Goal: Task Accomplishment & Management: Manage account settings

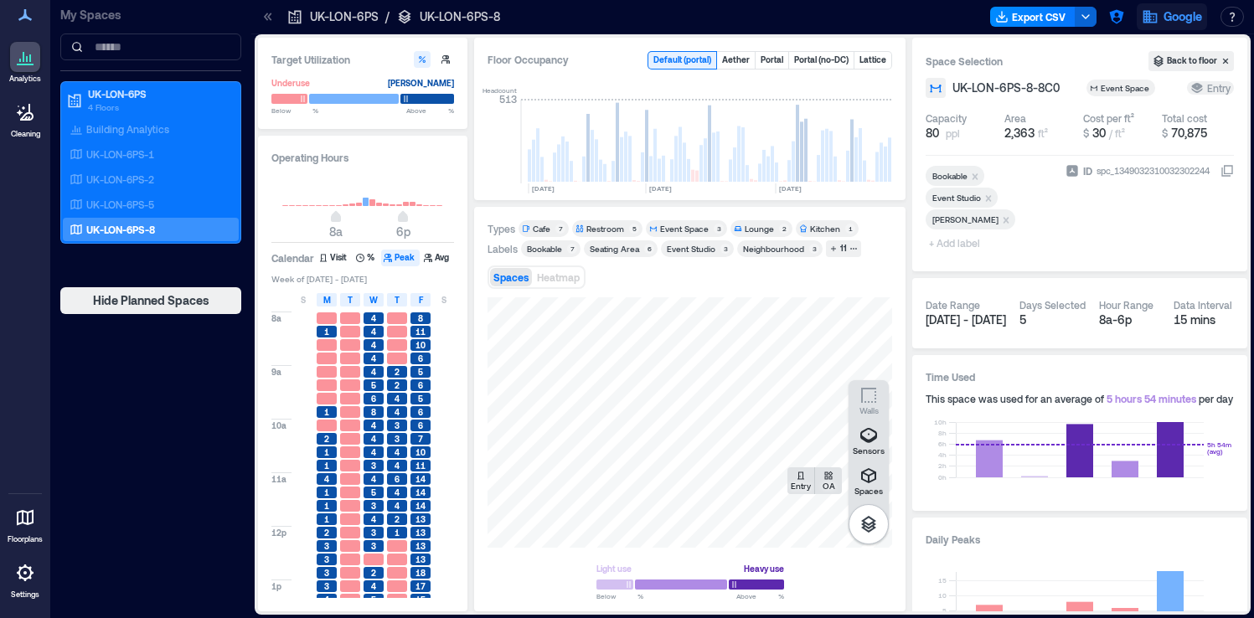
scroll to position [0, 1257]
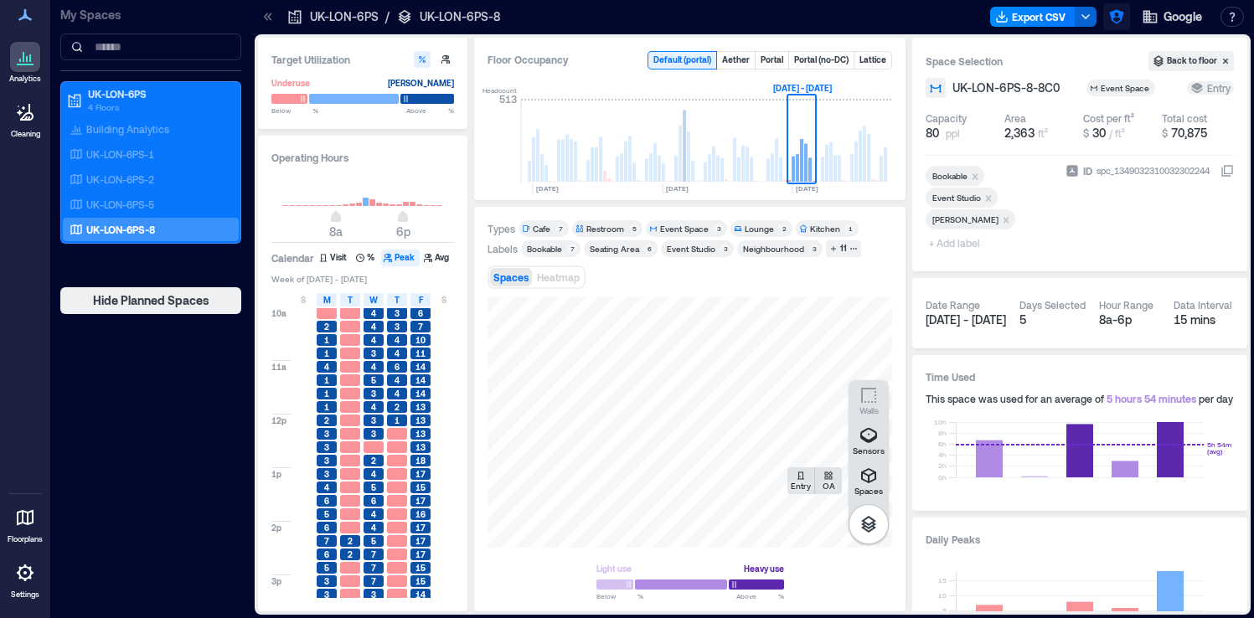
click at [1119, 18] on icon "button" at bounding box center [1116, 17] width 14 height 14
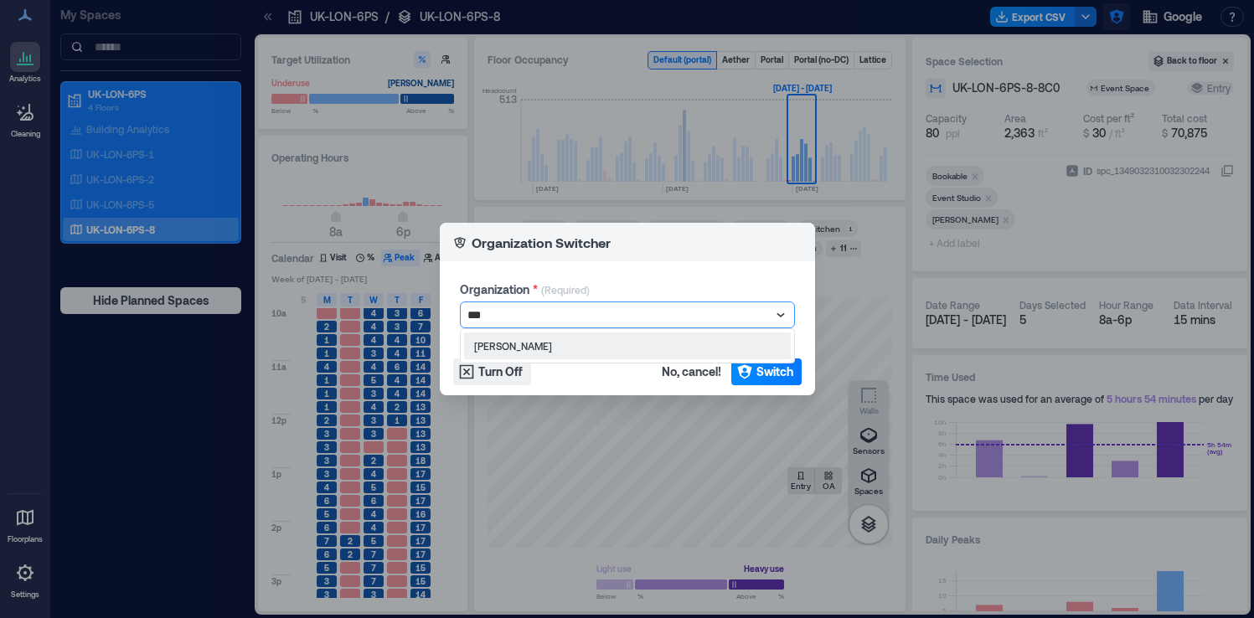
type input "****"
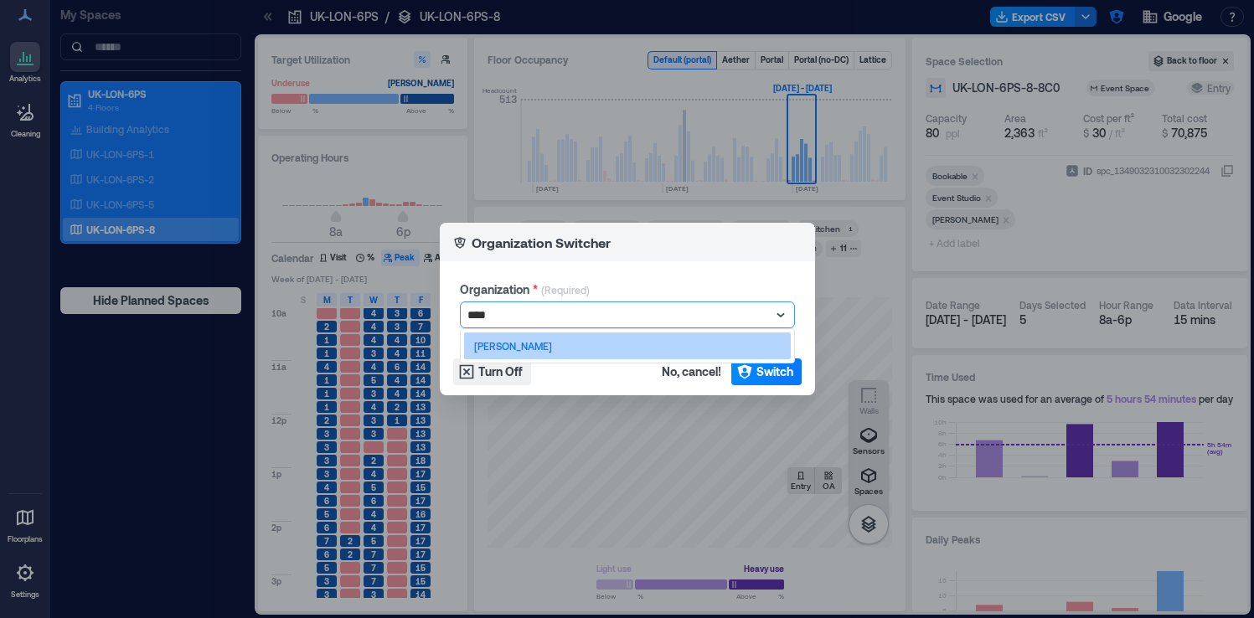
click at [711, 353] on div "[PERSON_NAME]" at bounding box center [627, 346] width 327 height 27
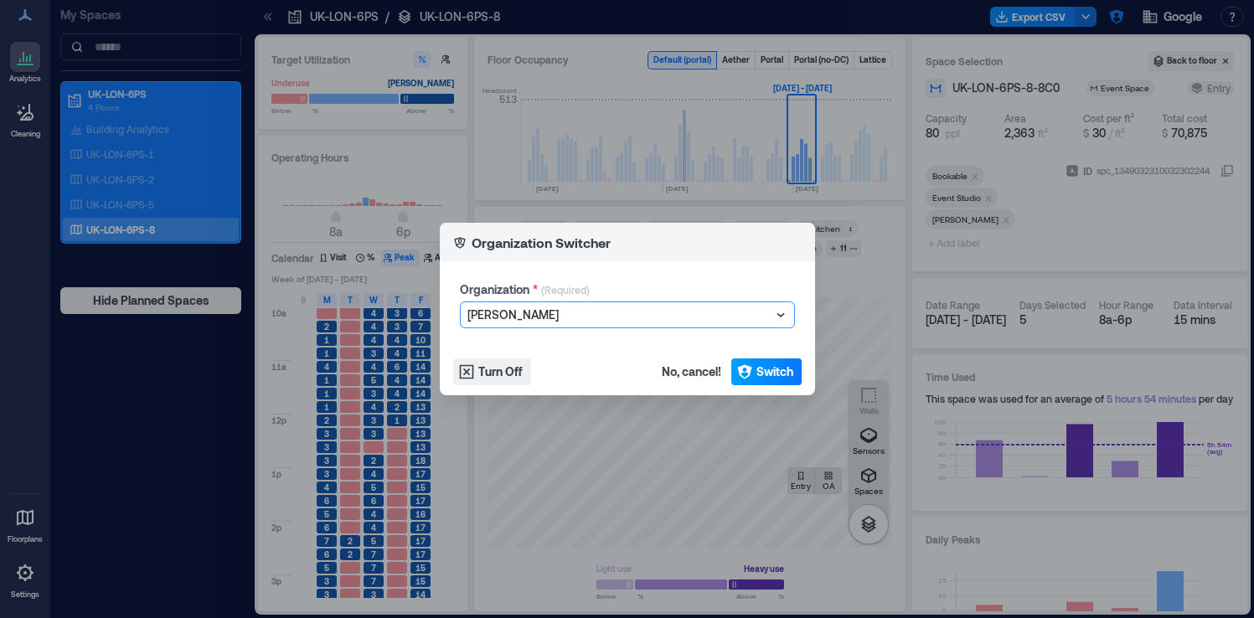
click at [754, 373] on button "Switch" at bounding box center [766, 372] width 70 height 27
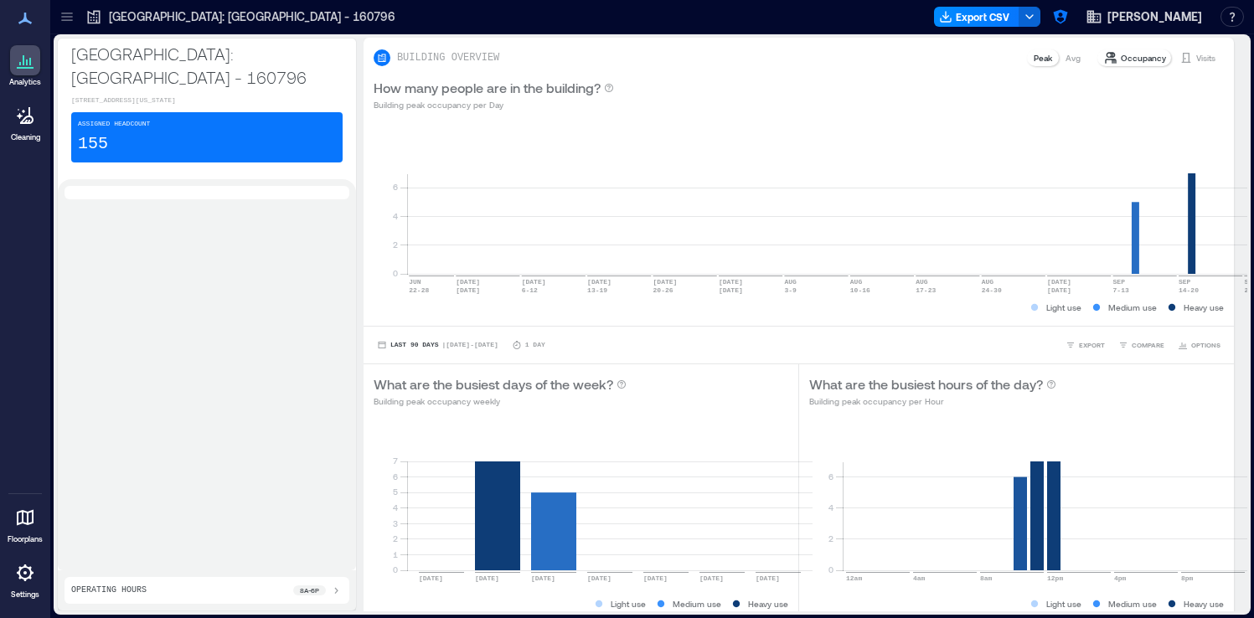
click at [63, 11] on icon at bounding box center [67, 16] width 17 height 17
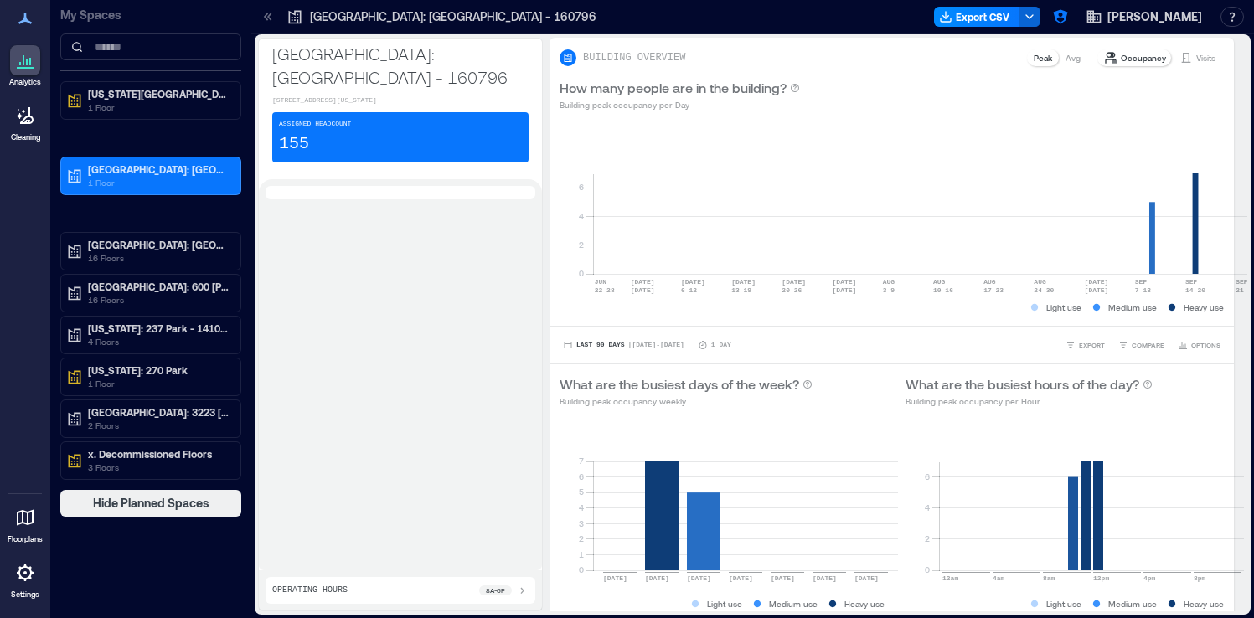
click at [29, 587] on div at bounding box center [25, 573] width 30 height 30
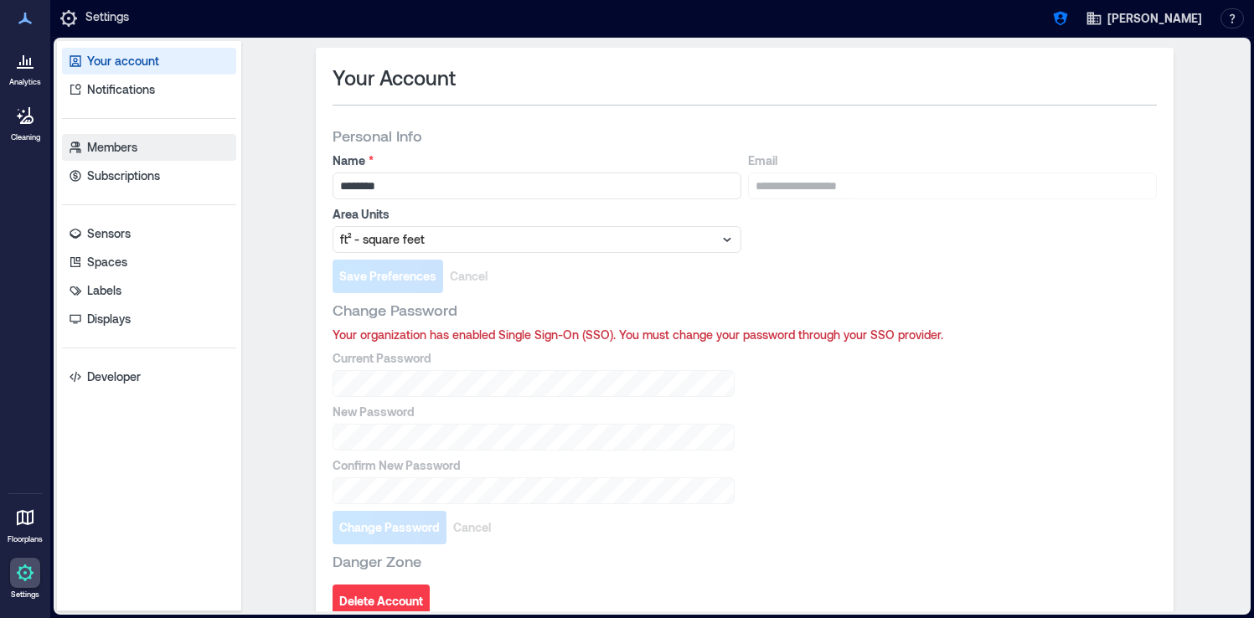
click at [147, 151] on link "Members" at bounding box center [149, 147] width 174 height 27
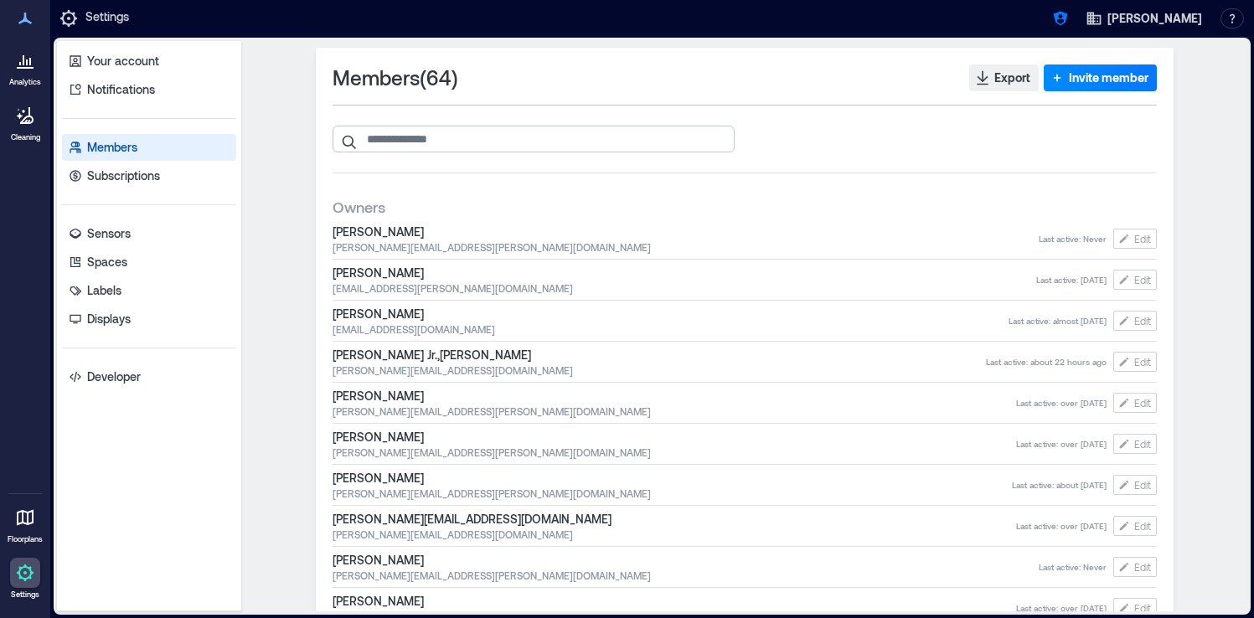
click at [439, 141] on input "search" at bounding box center [534, 139] width 402 height 27
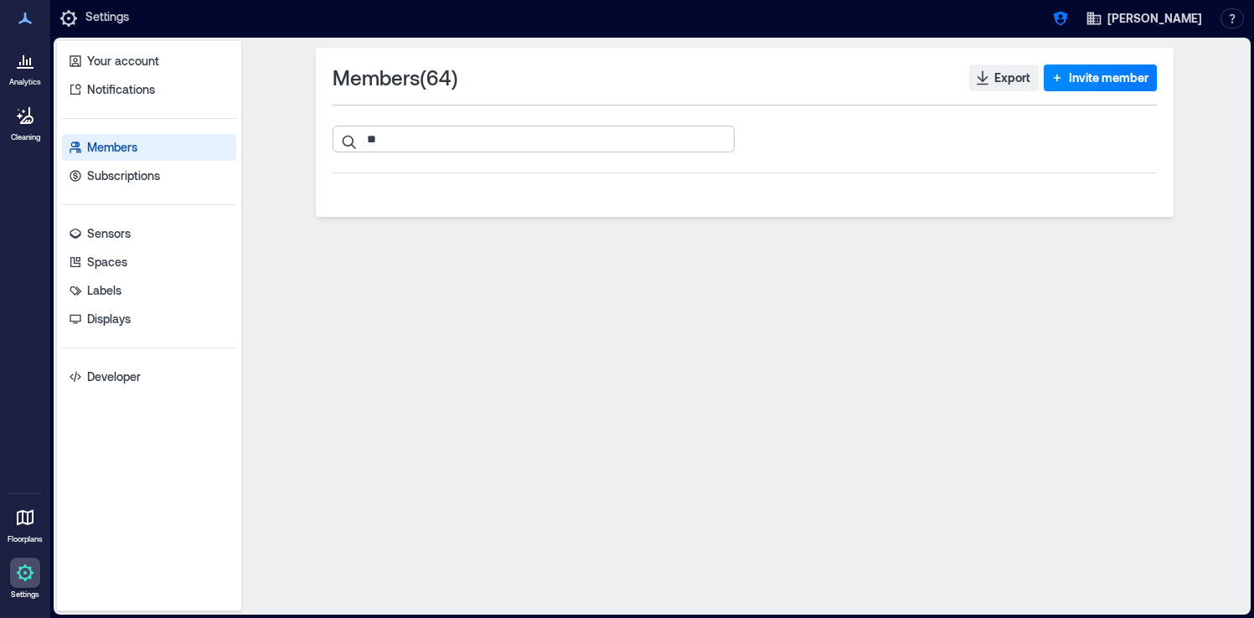
type input "*"
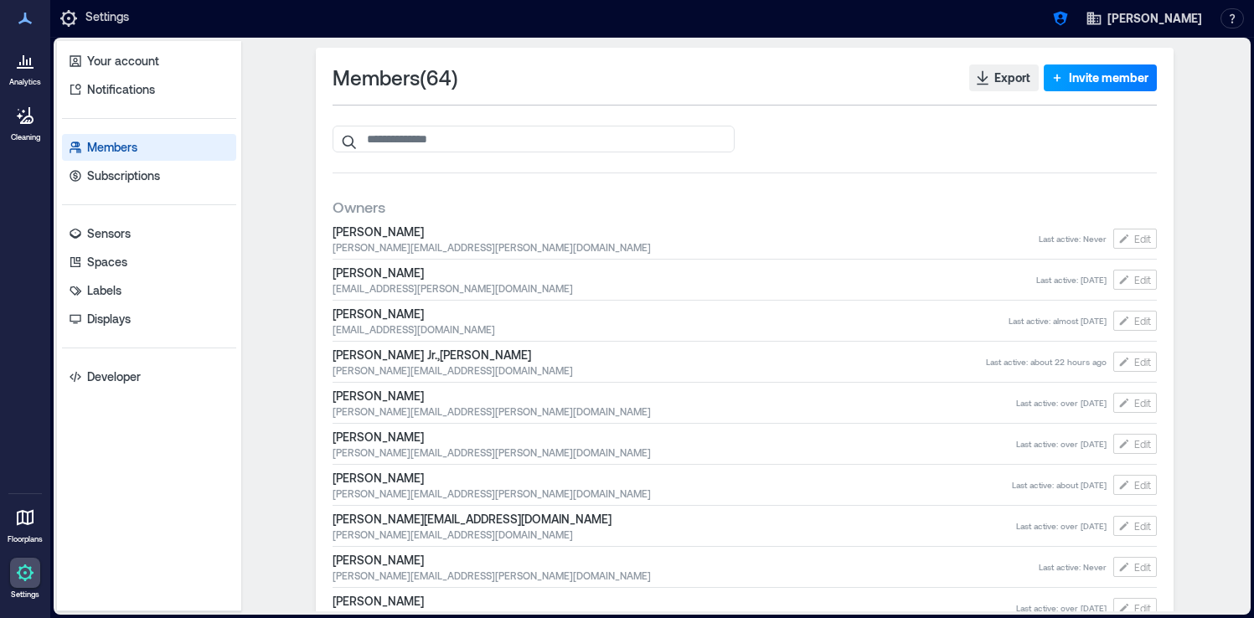
click at [1098, 85] on span "Invite member" at bounding box center [1109, 78] width 80 height 17
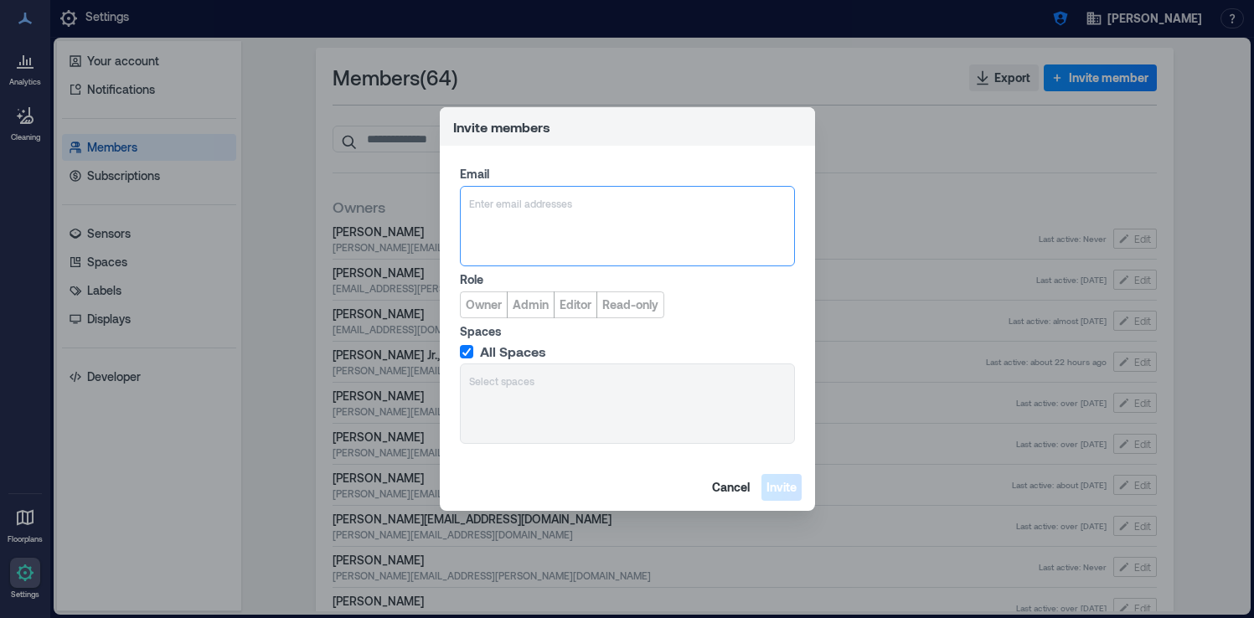
paste input "**********"
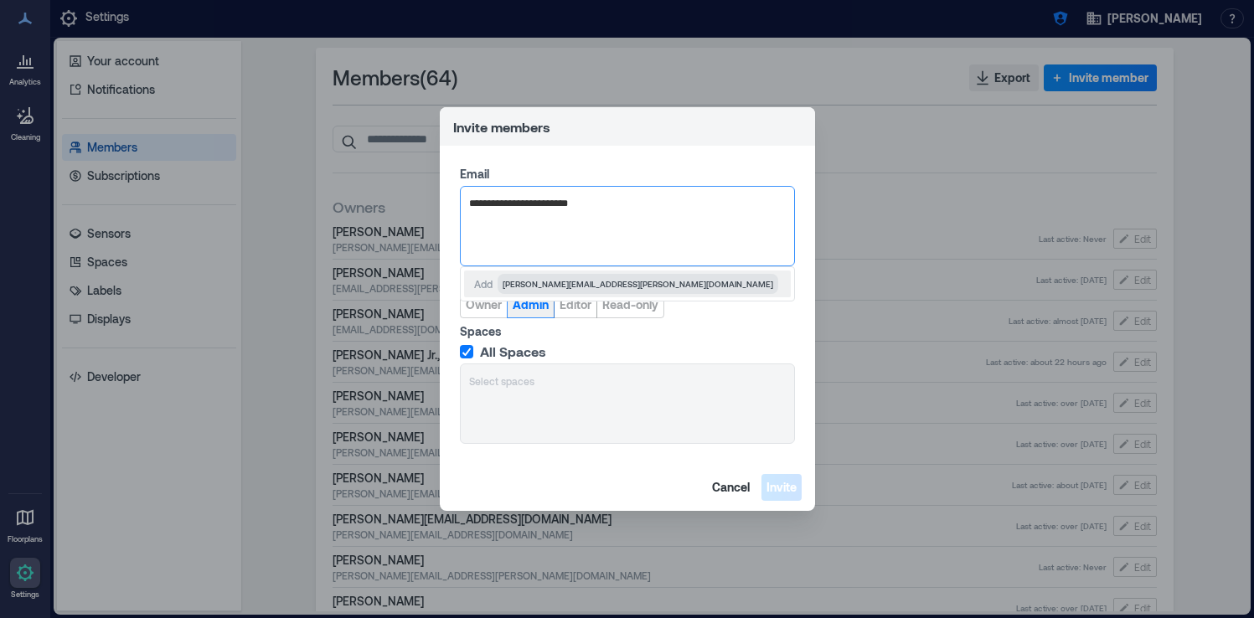
type input "**********"
click at [530, 313] on button "Admin" at bounding box center [531, 305] width 48 height 27
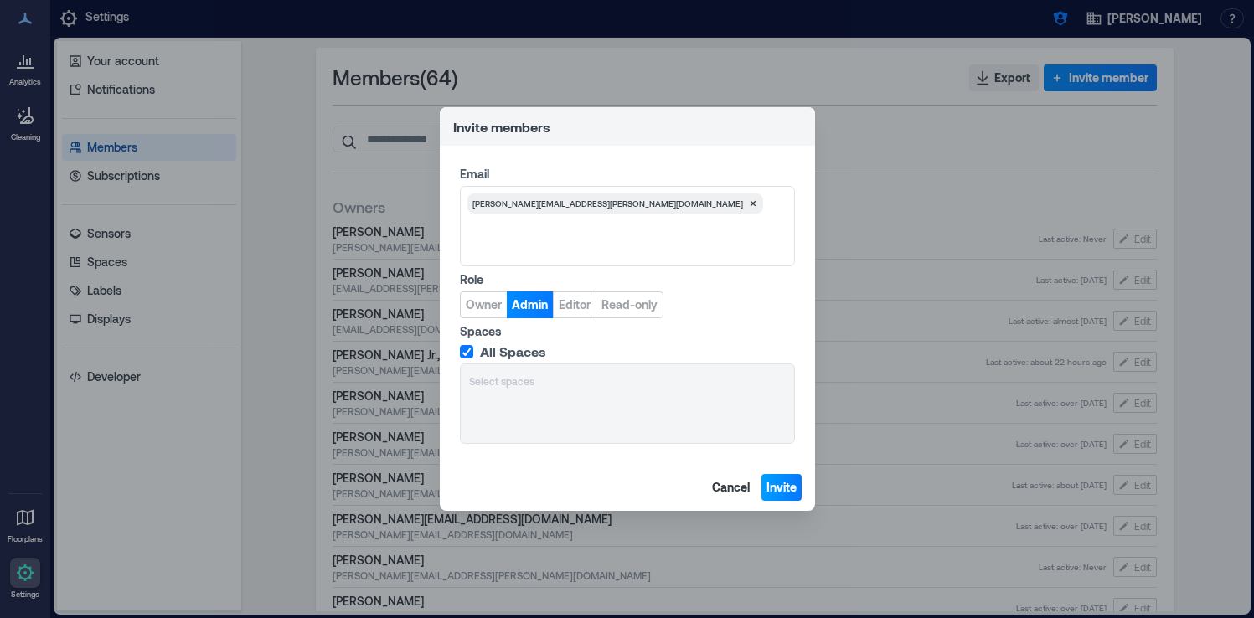
click at [781, 488] on span "Invite" at bounding box center [782, 487] width 30 height 17
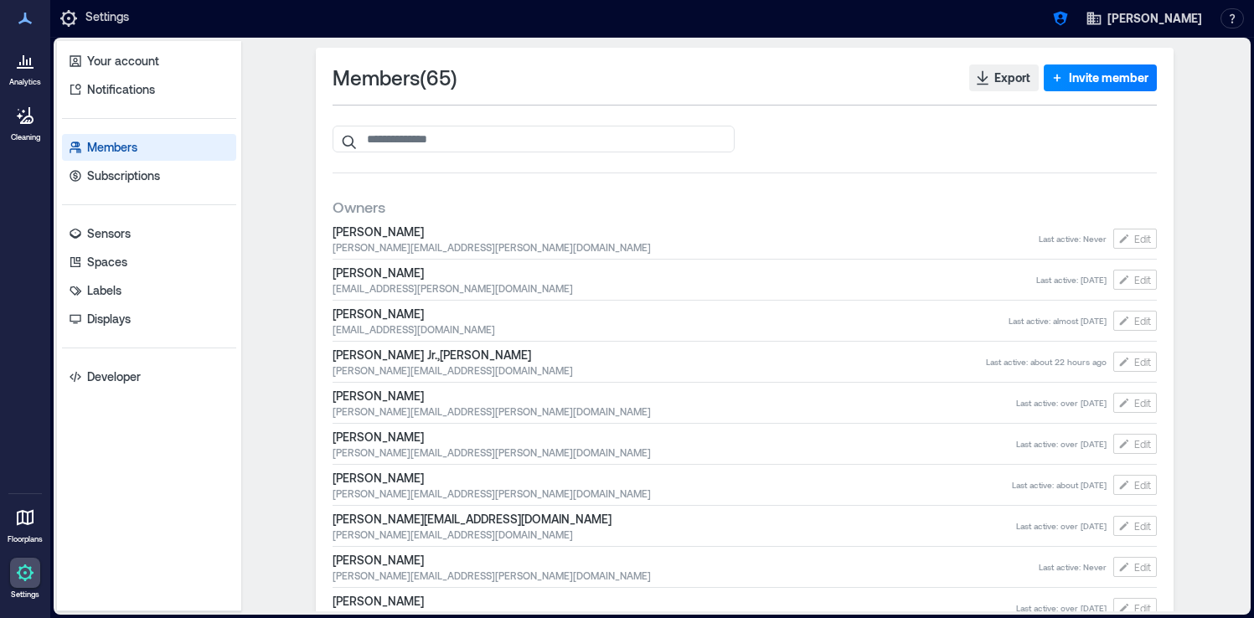
click at [34, 65] on icon at bounding box center [25, 60] width 20 height 20
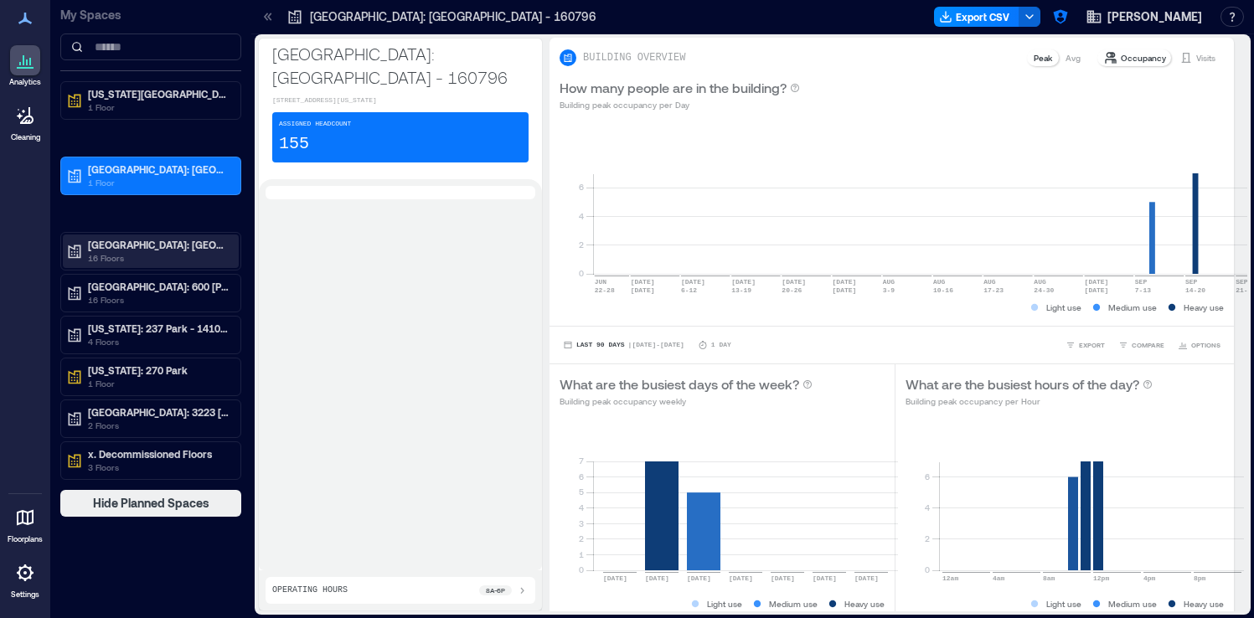
click at [178, 260] on p "16 Floors" at bounding box center [158, 257] width 141 height 13
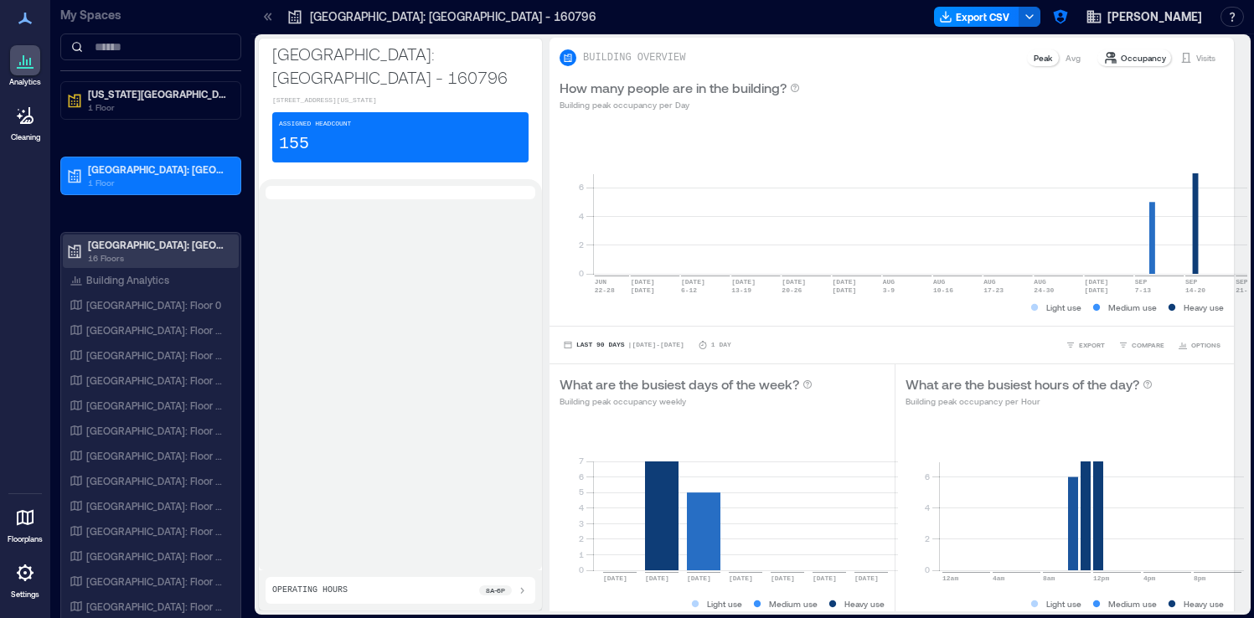
click at [189, 256] on p "16 Floors" at bounding box center [158, 257] width 141 height 13
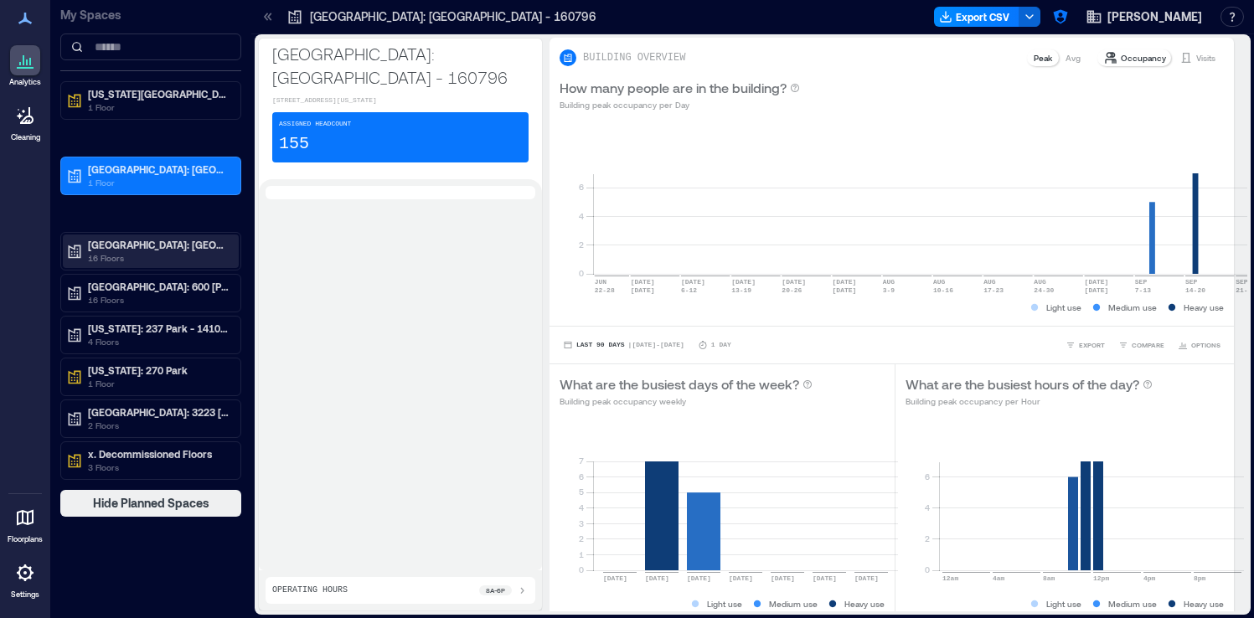
click at [131, 253] on p "16 Floors" at bounding box center [158, 257] width 141 height 13
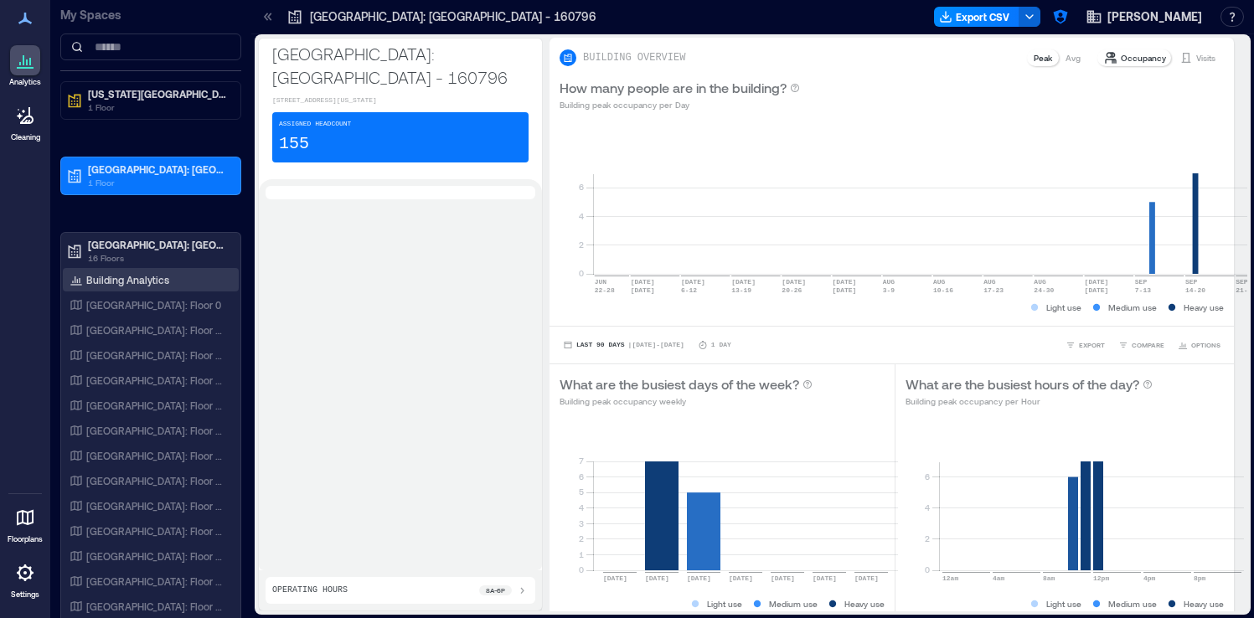
click at [126, 280] on p "Building Analytics" at bounding box center [127, 279] width 83 height 13
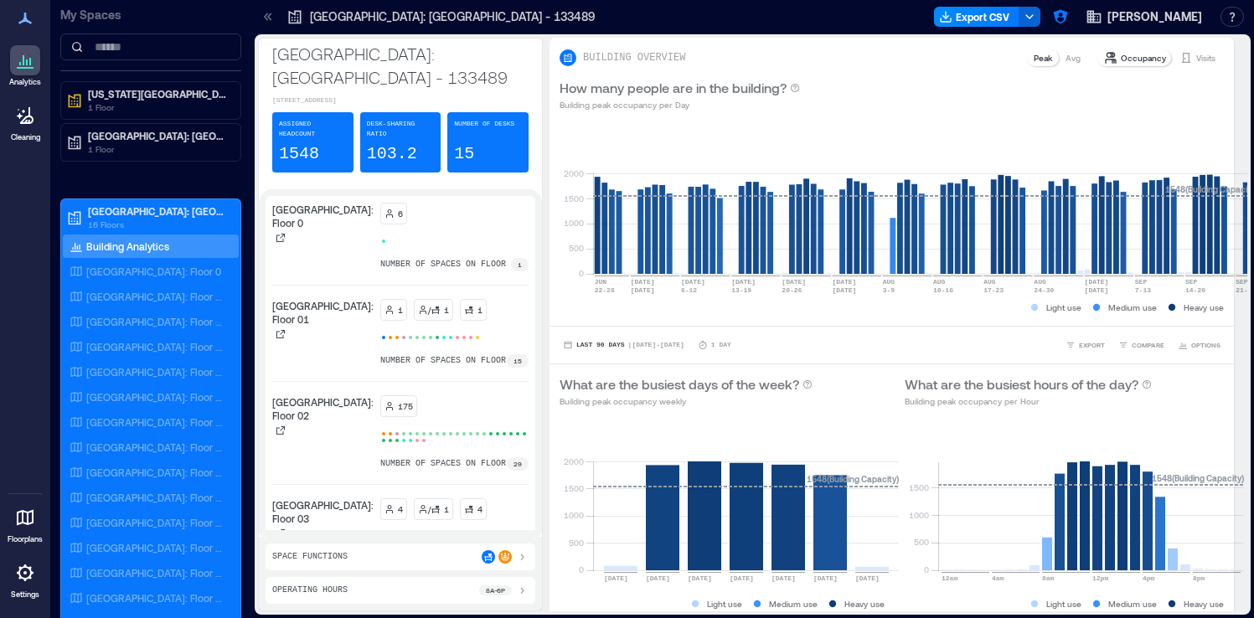
click at [25, 59] on icon at bounding box center [25, 60] width 20 height 20
click at [34, 64] on icon at bounding box center [25, 60] width 20 height 20
click at [131, 142] on p "[GEOGRAPHIC_DATA]: [GEOGRAPHIC_DATA] - 160796" at bounding box center [158, 135] width 141 height 13
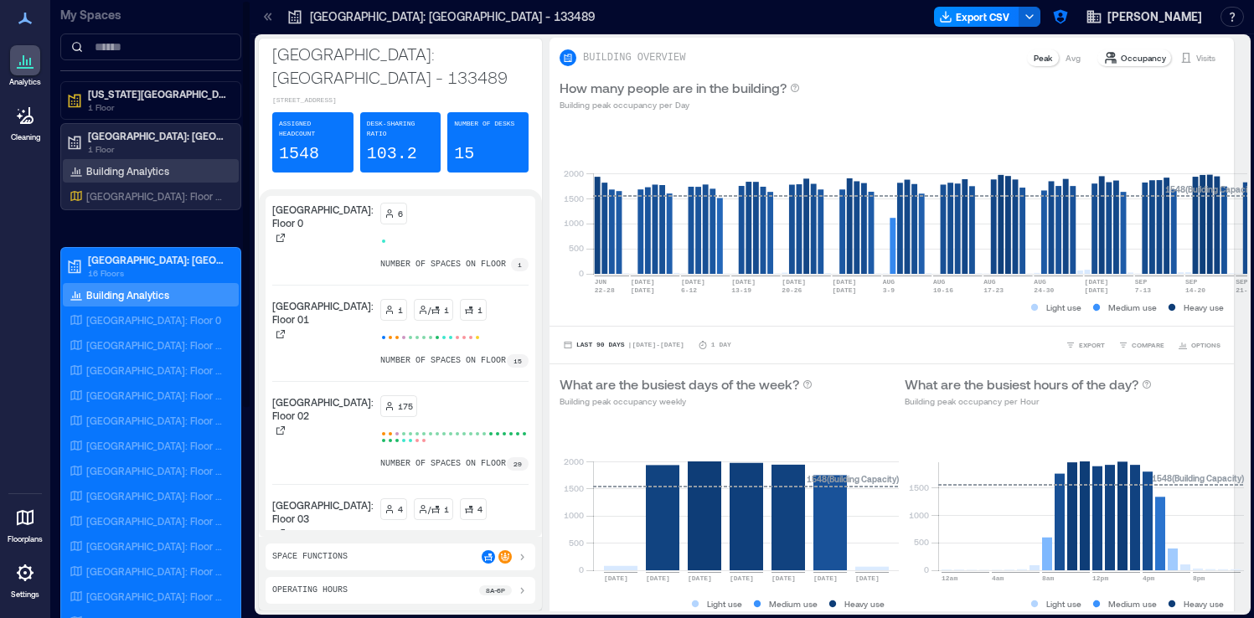
click at [175, 168] on div "Building Analytics" at bounding box center [151, 170] width 176 height 23
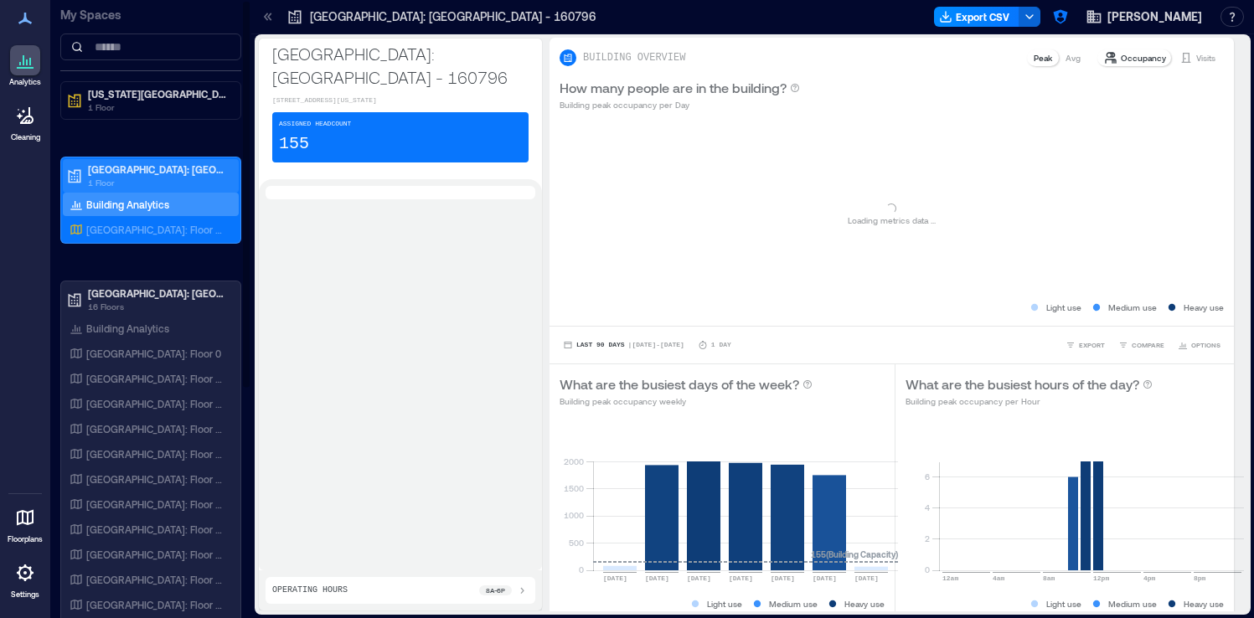
click at [186, 183] on p "1 Floor" at bounding box center [158, 182] width 141 height 13
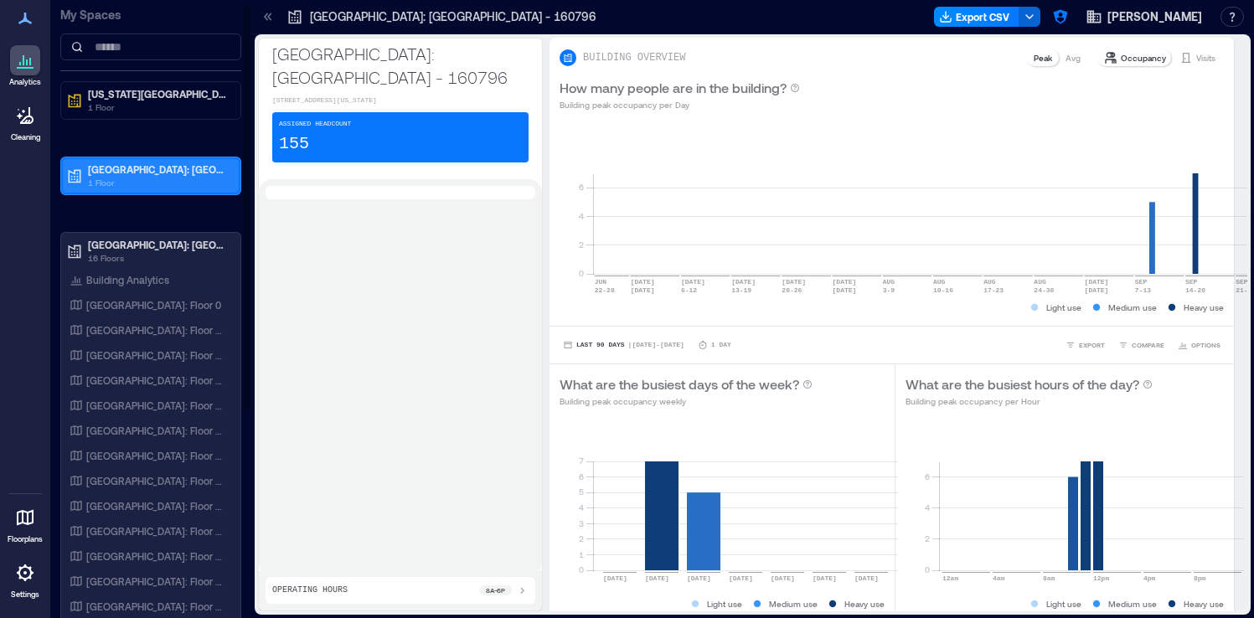
scroll to position [324, 0]
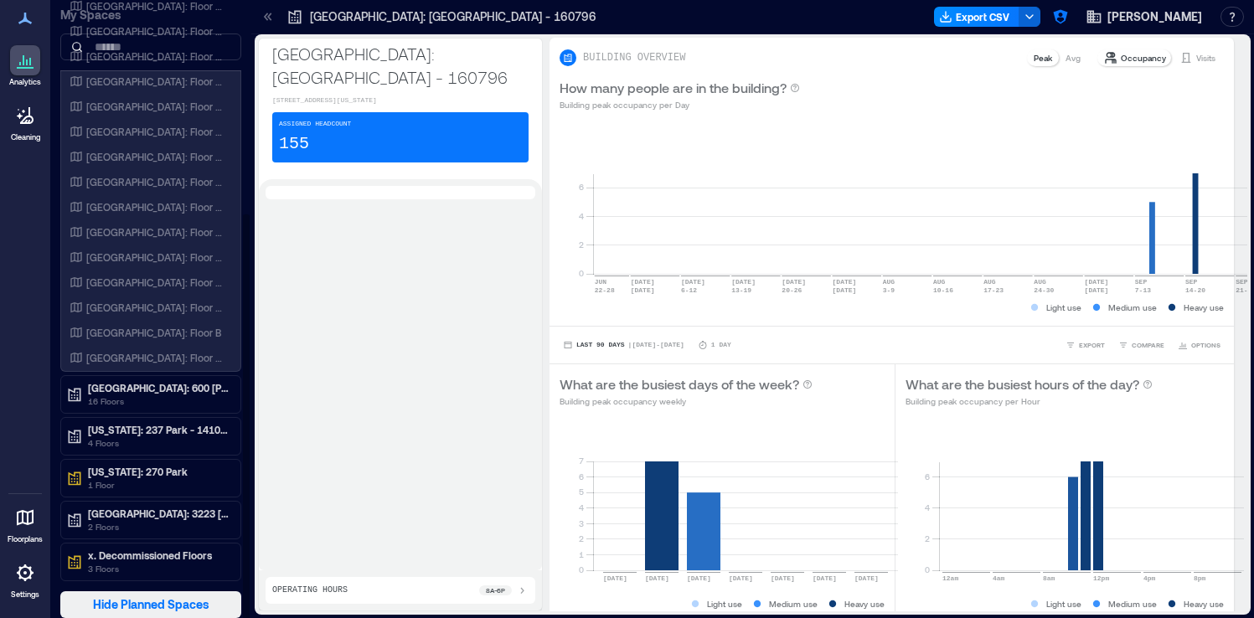
click at [214, 600] on button "Hide Planned Spaces" at bounding box center [150, 605] width 181 height 27
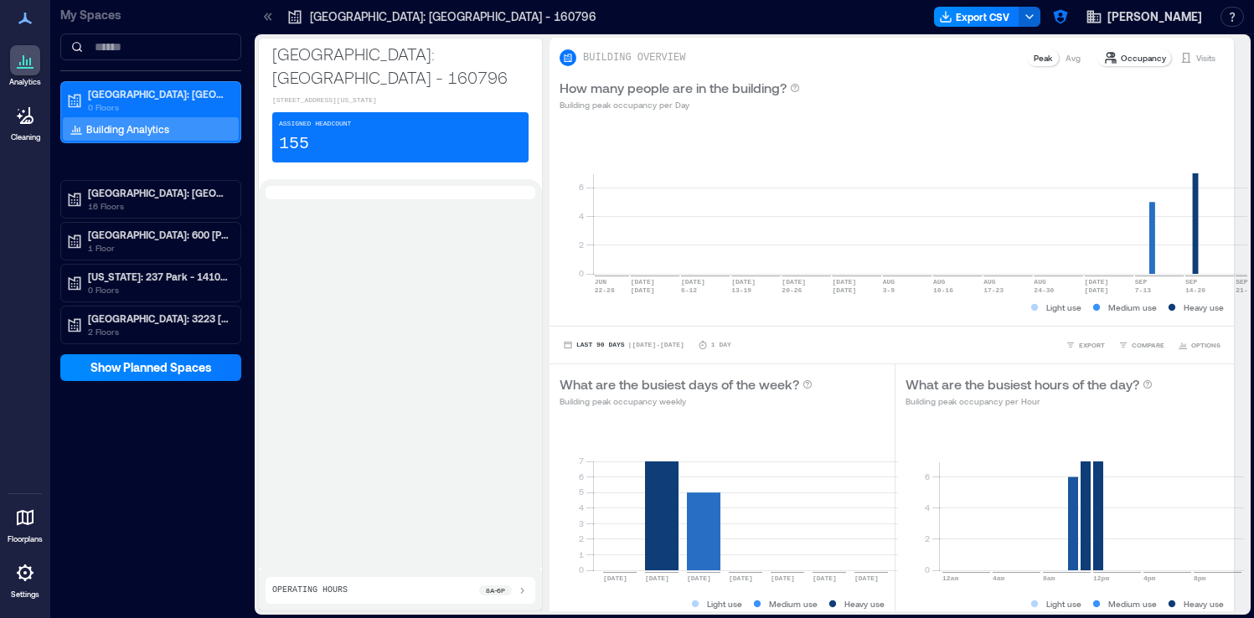
click at [174, 158] on div "[GEOGRAPHIC_DATA]: [GEOGRAPHIC_DATA] - 160796 0 Floors Building Analytics [GEOG…" at bounding box center [150, 212] width 181 height 263
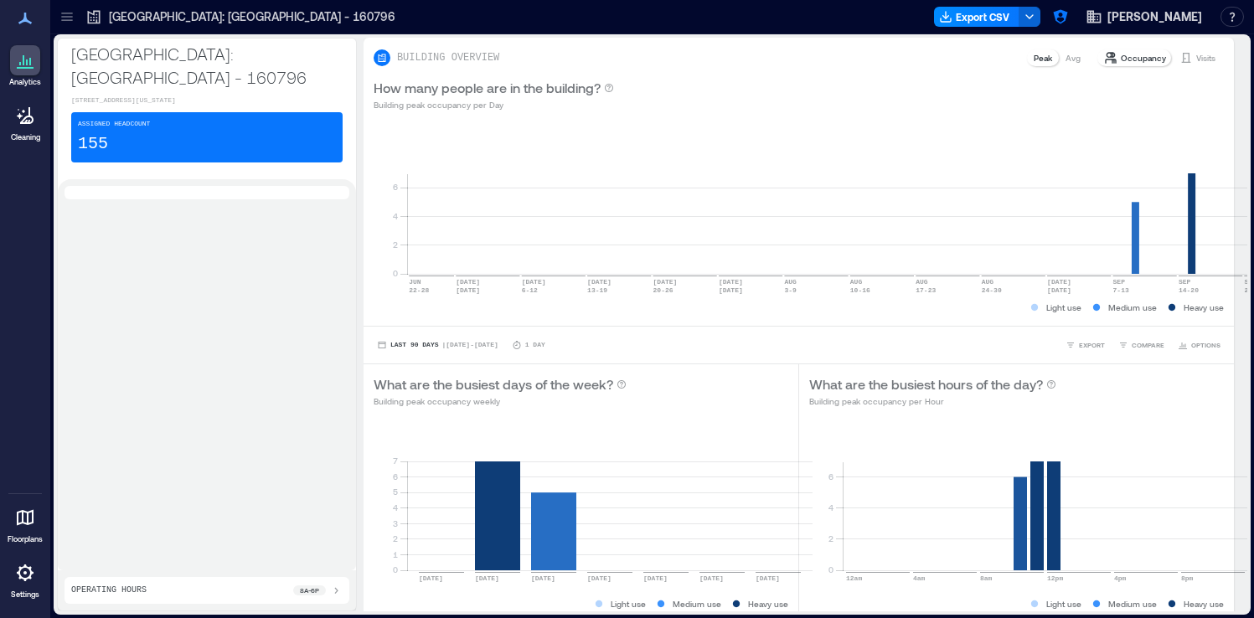
click at [67, 22] on icon at bounding box center [67, 16] width 17 height 17
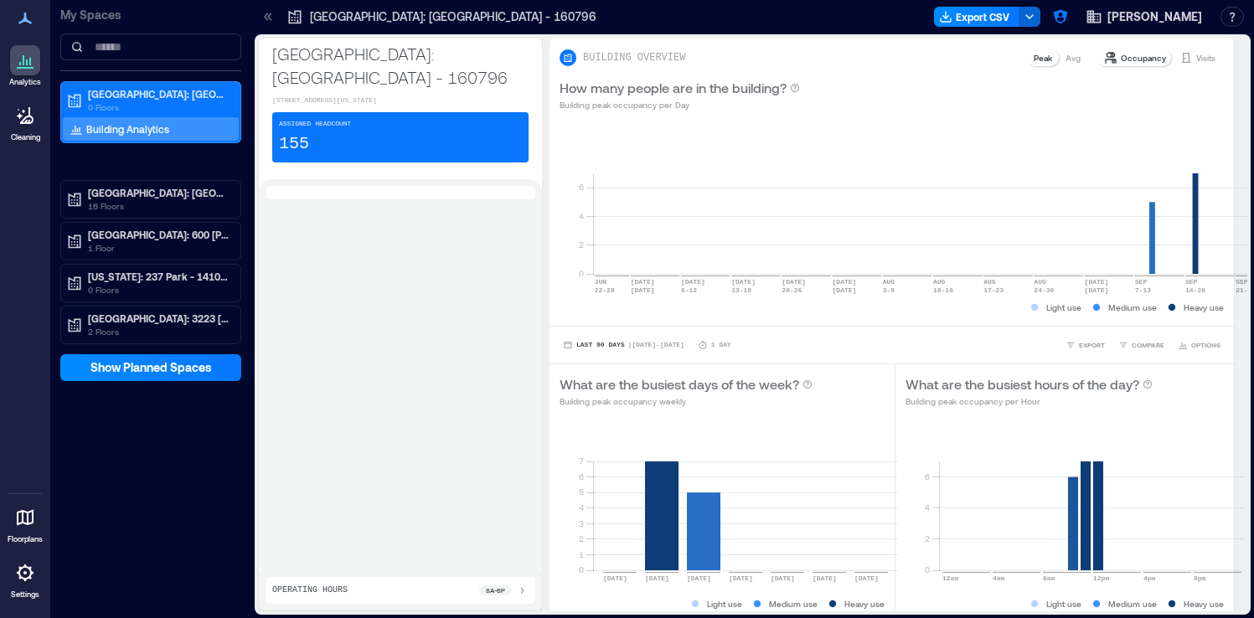
click at [152, 158] on div "[GEOGRAPHIC_DATA]: [GEOGRAPHIC_DATA] - 160796 0 Floors Building Analytics [GEOG…" at bounding box center [150, 212] width 181 height 263
click at [162, 132] on p "Building Analytics" at bounding box center [127, 128] width 83 height 13
click at [131, 96] on p "[GEOGRAPHIC_DATA]: [GEOGRAPHIC_DATA] - 160796" at bounding box center [158, 93] width 141 height 13
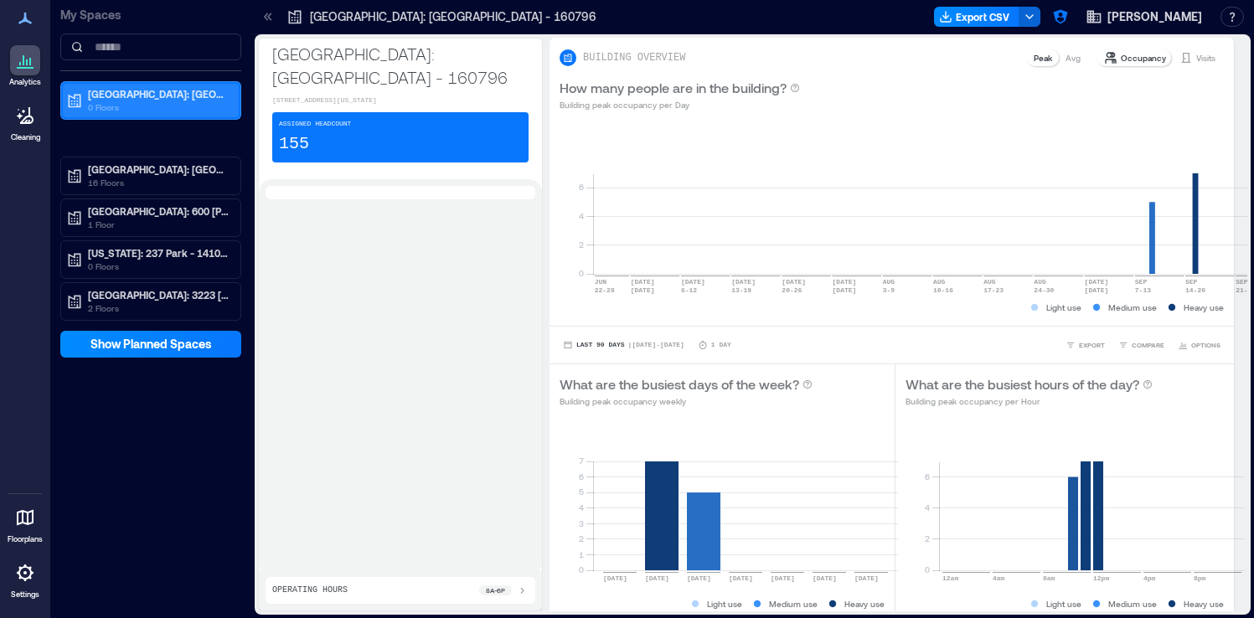
click at [131, 96] on p "[GEOGRAPHIC_DATA]: [GEOGRAPHIC_DATA] - 160796" at bounding box center [158, 93] width 141 height 13
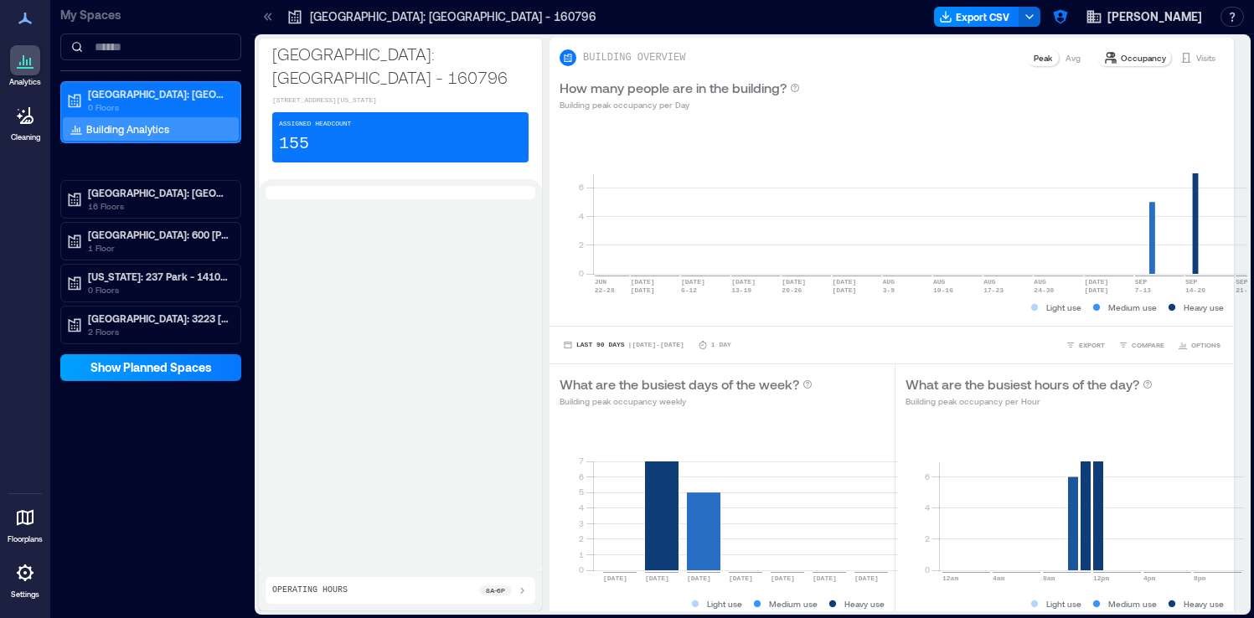
click at [195, 375] on span "Show Planned Spaces" at bounding box center [150, 367] width 121 height 17
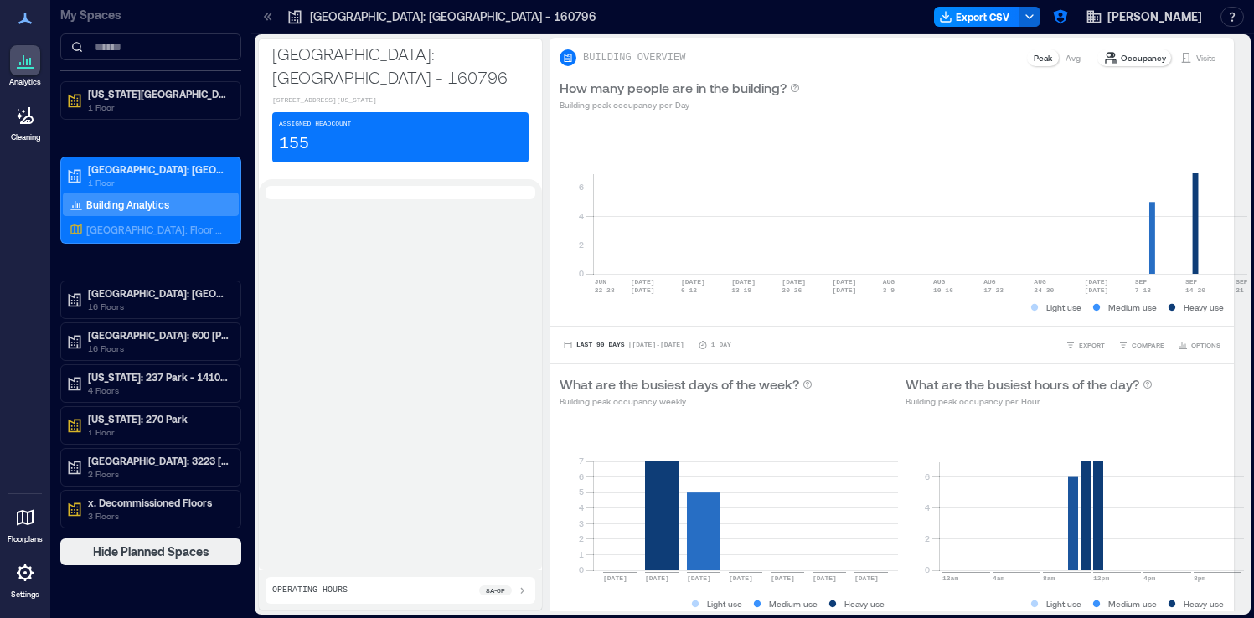
click at [209, 270] on div "[US_STATE][GEOGRAPHIC_DATA] - 159179 1 Floor [GEOGRAPHIC_DATA]: [GEOGRAPHIC_DAT…" at bounding box center [150, 304] width 181 height 447
click at [175, 554] on span "Hide Planned Spaces" at bounding box center [151, 552] width 116 height 17
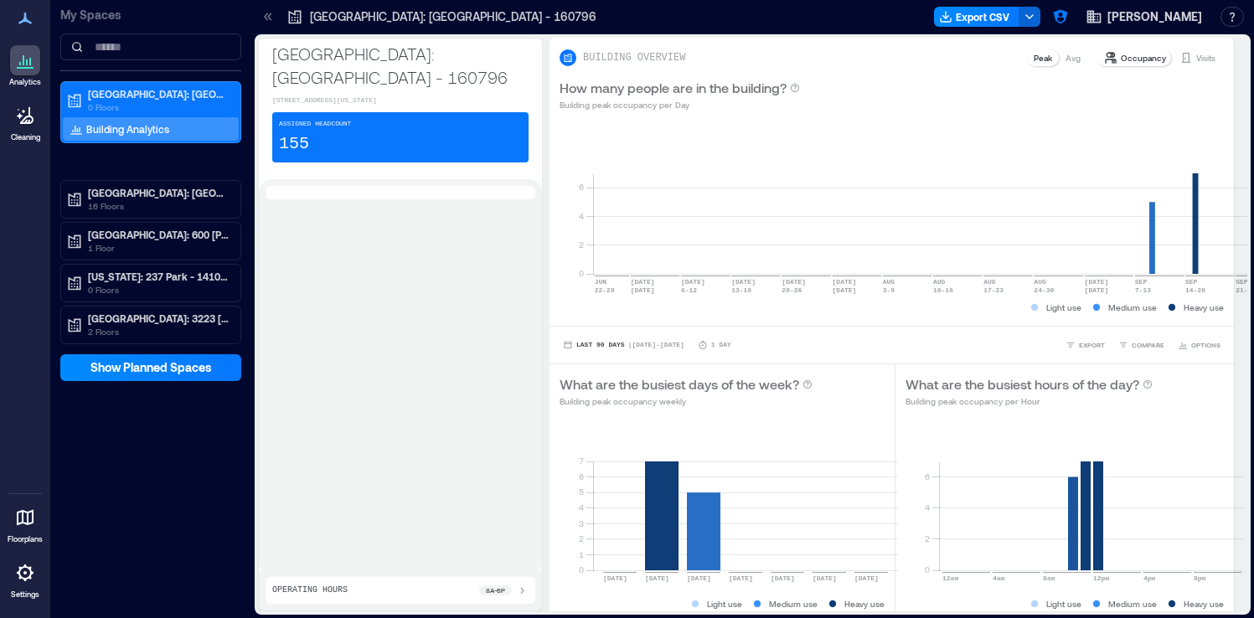
click at [192, 468] on div "My Spaces [GEOGRAPHIC_DATA]: [GEOGRAPHIC_DATA] - 160796 0 Floors Building Analy…" at bounding box center [150, 309] width 201 height 618
click at [163, 362] on span "Show Planned Spaces" at bounding box center [150, 367] width 121 height 17
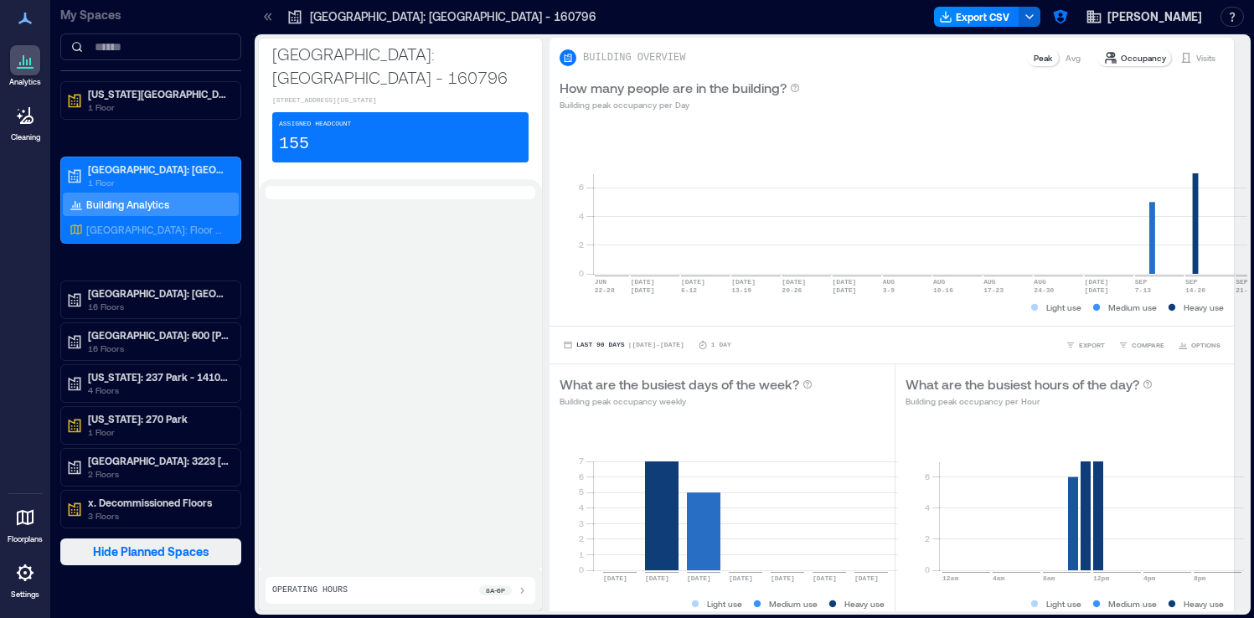
click at [165, 560] on span "Hide Planned Spaces" at bounding box center [151, 552] width 116 height 17
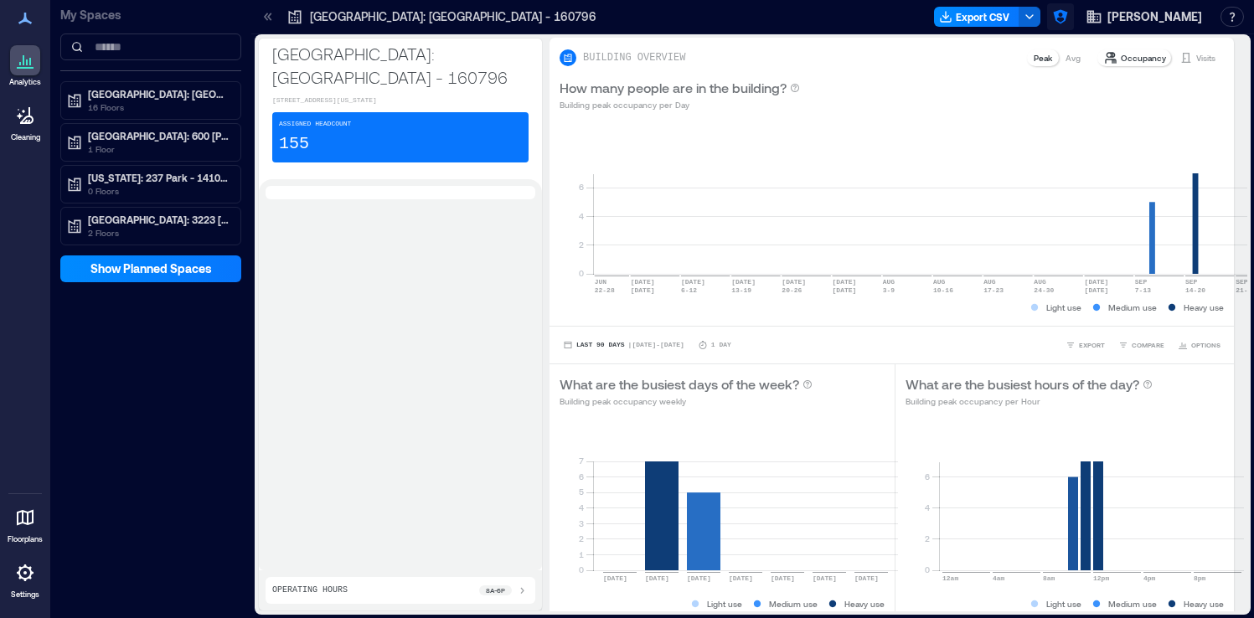
click at [1069, 23] on icon "button" at bounding box center [1060, 16] width 17 height 17
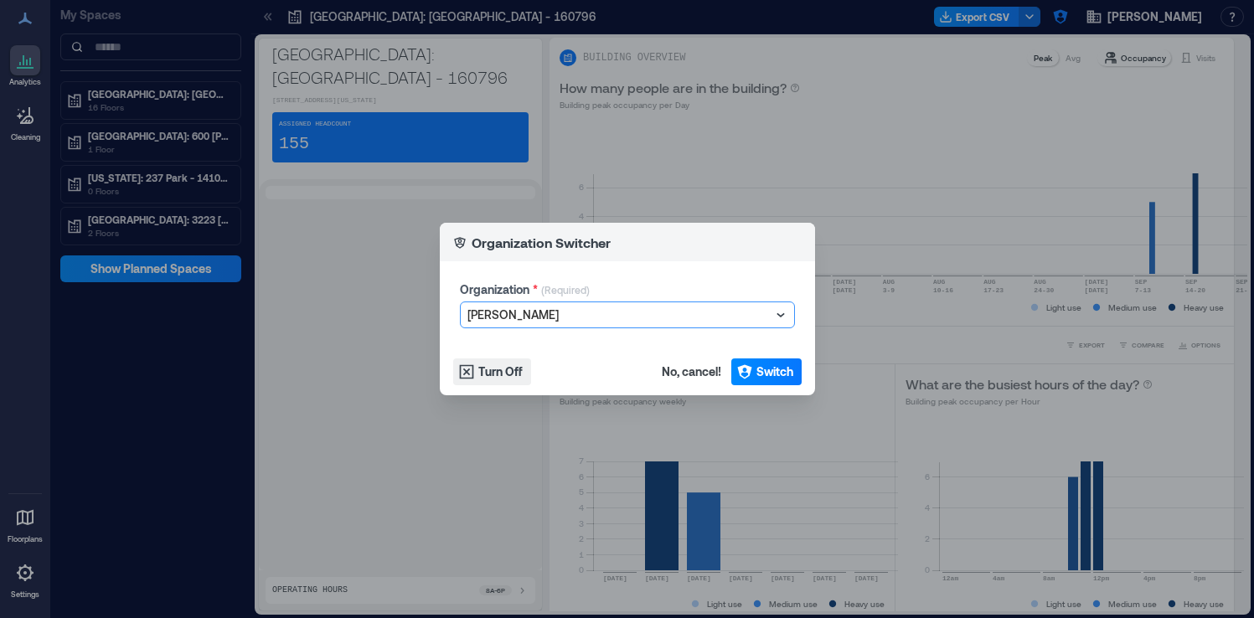
click at [651, 313] on div at bounding box center [619, 315] width 303 height 20
click at [618, 167] on div "Organization Switcher Organization * (Required) [PERSON_NAME] Turn Off No, canc…" at bounding box center [627, 309] width 1254 height 618
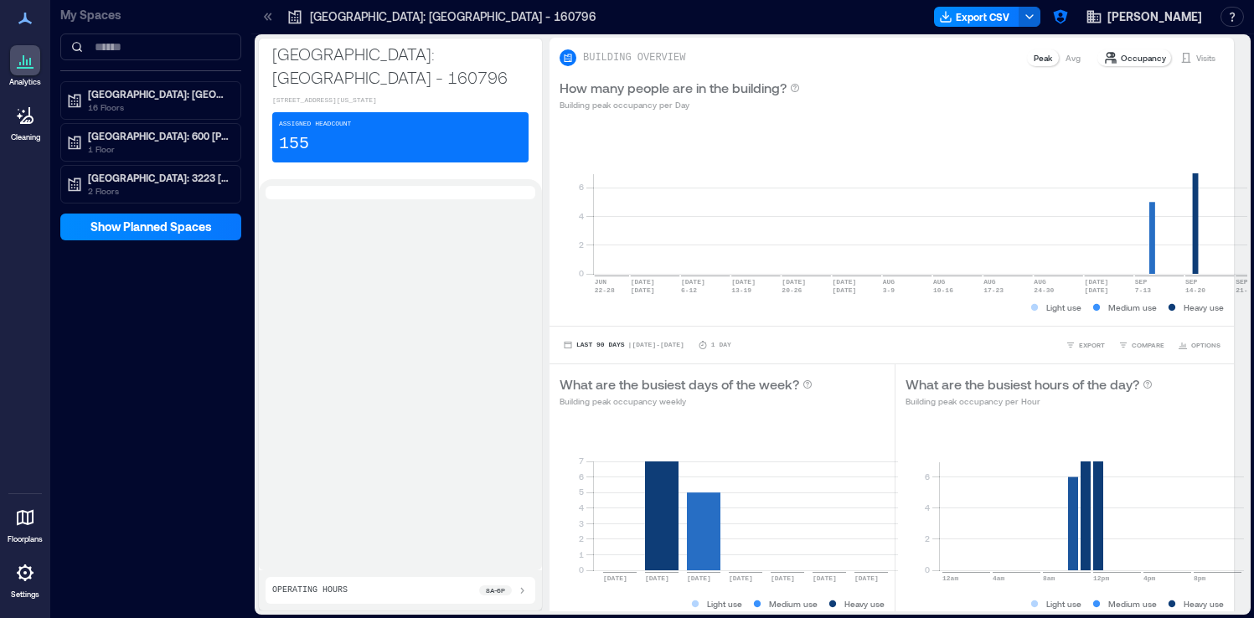
click at [127, 289] on div "My Spaces [GEOGRAPHIC_DATA]: [GEOGRAPHIC_DATA] - 133489 16 Floors [GEOGRAPHIC_D…" at bounding box center [150, 309] width 201 height 618
click at [162, 306] on div "My Spaces [GEOGRAPHIC_DATA]: [GEOGRAPHIC_DATA] - 133489 16 Floors [GEOGRAPHIC_D…" at bounding box center [150, 309] width 201 height 618
click at [199, 93] on p "[GEOGRAPHIC_DATA]: [GEOGRAPHIC_DATA] - 133489" at bounding box center [158, 93] width 141 height 13
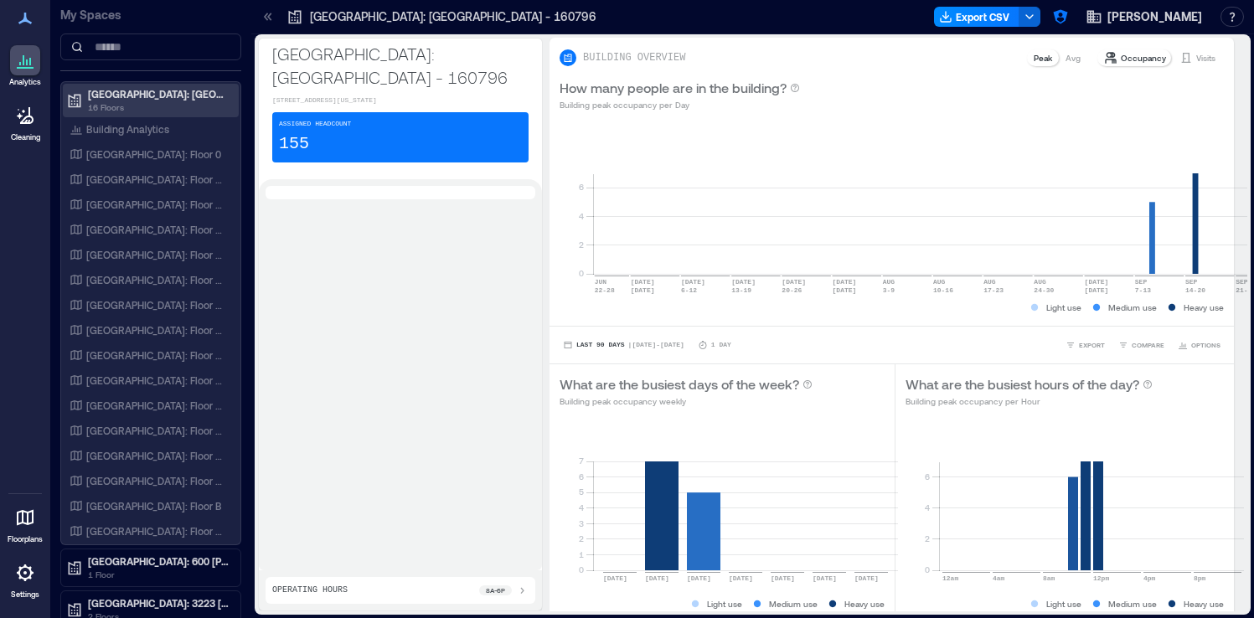
click at [192, 94] on p "[GEOGRAPHIC_DATA]: [GEOGRAPHIC_DATA] - 133489" at bounding box center [158, 93] width 141 height 13
